Goal: Task Accomplishment & Management: Use online tool/utility

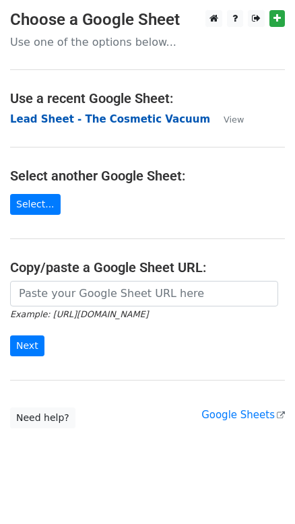
click at [160, 114] on strong "Lead Sheet - The Cosmetic Vacuum" at bounding box center [110, 119] width 200 height 12
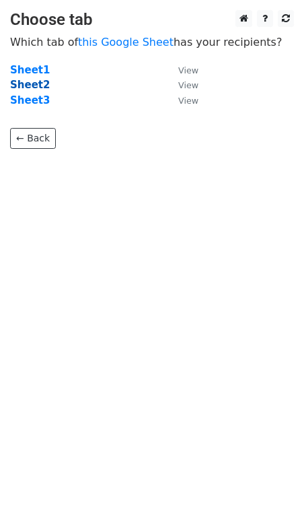
click at [24, 81] on strong "Sheet2" at bounding box center [30, 85] width 40 height 12
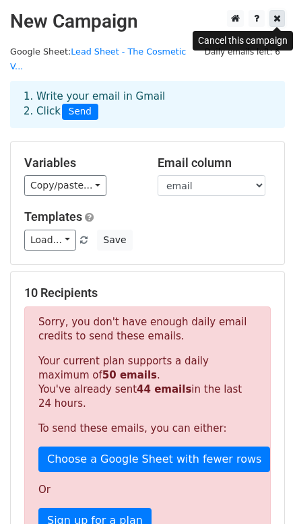
click at [275, 22] on icon at bounding box center [276, 17] width 7 height 9
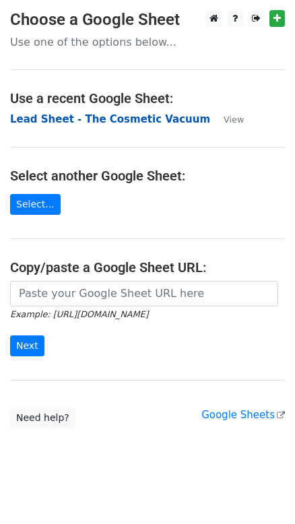
click at [147, 121] on strong "Lead Sheet - The Cosmetic Vacuum" at bounding box center [110, 119] width 200 height 12
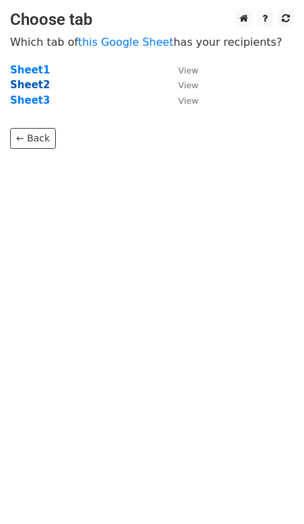
click at [34, 81] on strong "Sheet2" at bounding box center [30, 85] width 40 height 12
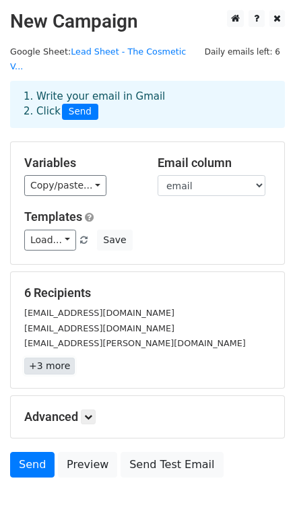
click at [42, 358] on link "+3 more" at bounding box center [49, 366] width 50 height 17
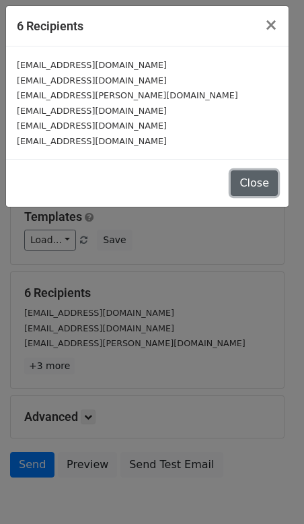
click at [253, 173] on button "Close" at bounding box center [254, 183] width 47 height 26
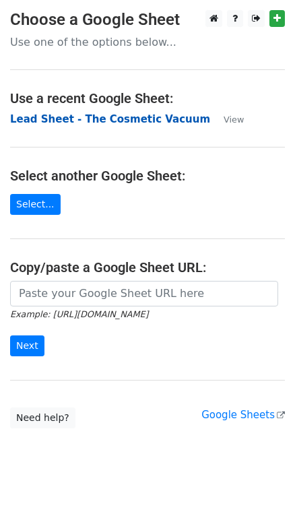
click at [168, 117] on strong "Lead Sheet - The Cosmetic Vacuum" at bounding box center [110, 119] width 200 height 12
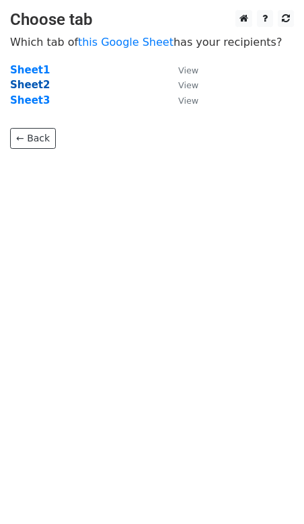
click at [35, 83] on strong "Sheet2" at bounding box center [30, 85] width 40 height 12
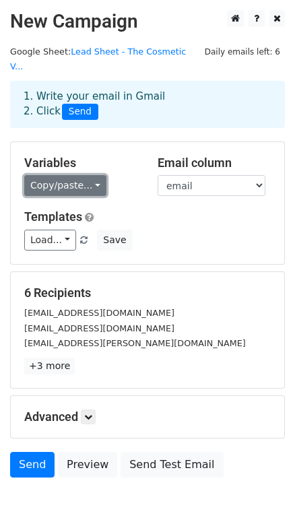
click at [68, 175] on link "Copy/paste..." at bounding box center [65, 185] width 82 height 21
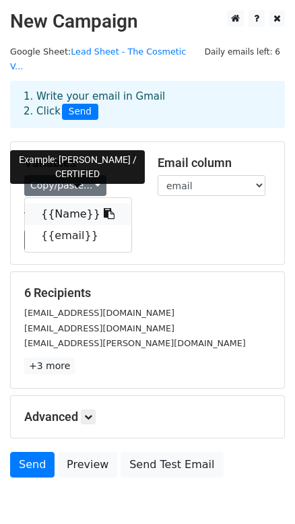
click at [69, 203] on link "{{Name}}" at bounding box center [78, 214] width 106 height 22
